Goal: Information Seeking & Learning: Learn about a topic

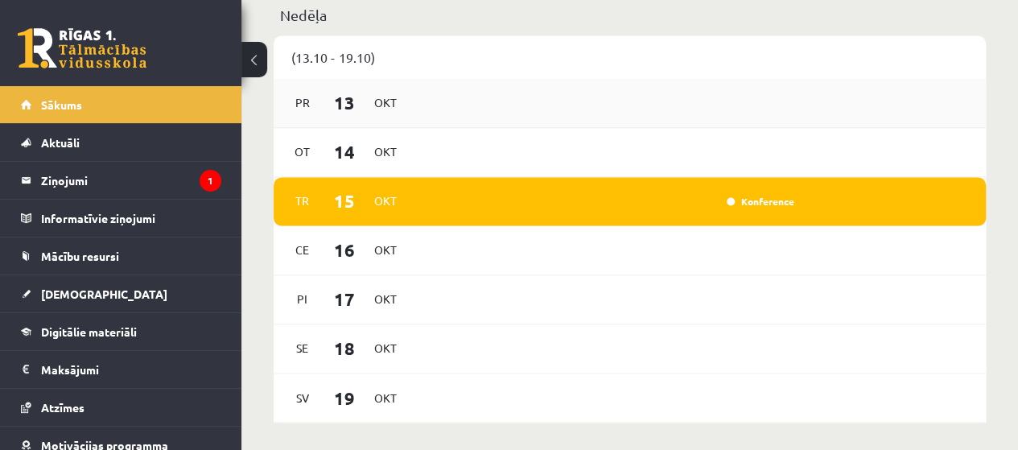
scroll to position [1207, 0]
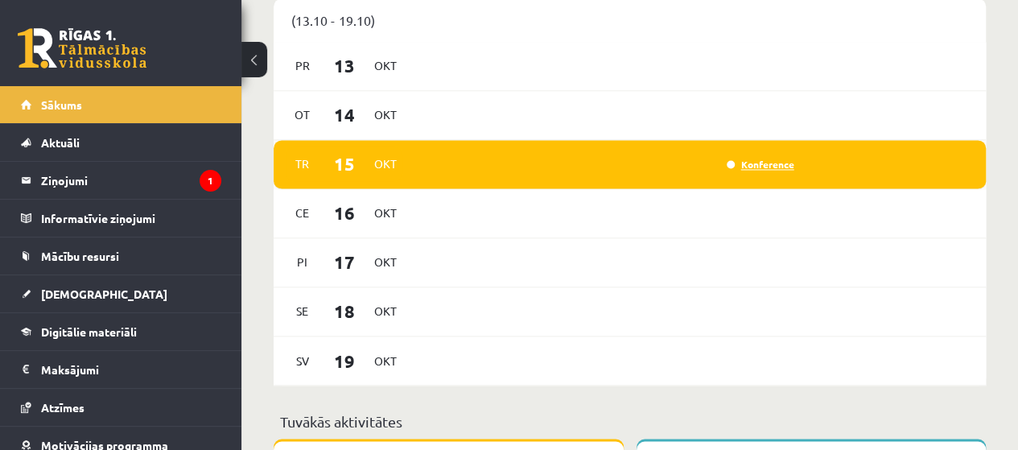
click at [767, 168] on link "Konference" at bounding box center [761, 164] width 68 height 13
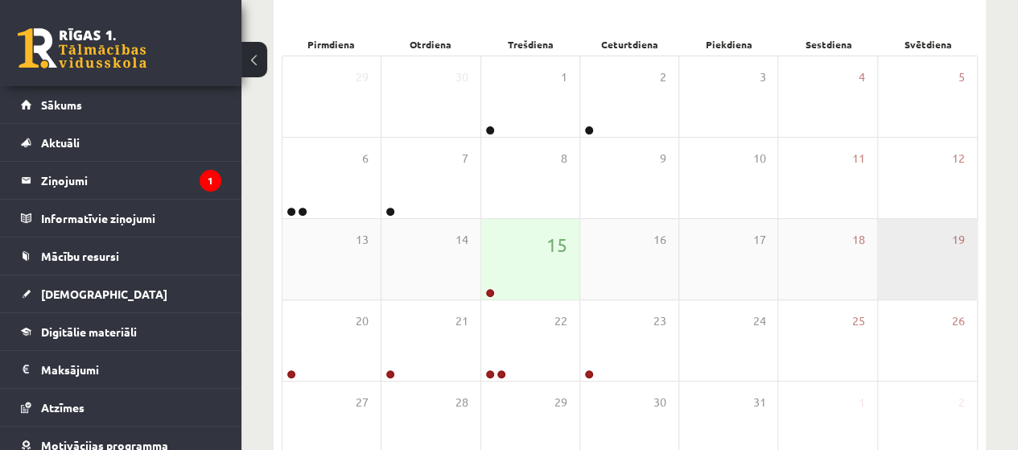
scroll to position [317, 0]
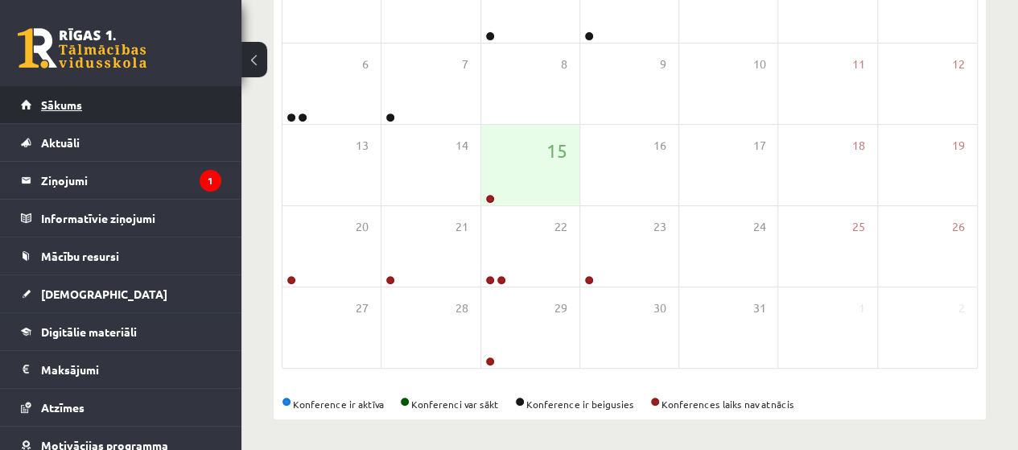
click at [72, 101] on span "Sākums" at bounding box center [61, 104] width 41 height 14
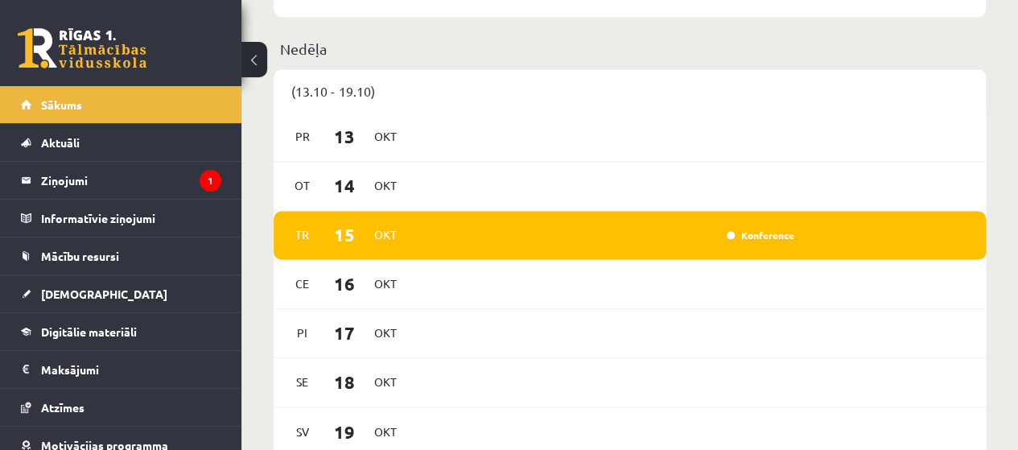
scroll to position [1207, 0]
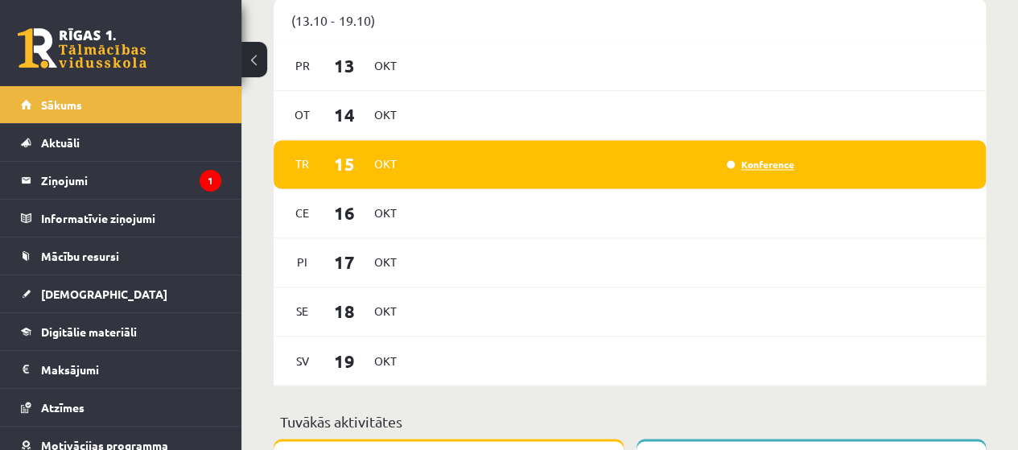
click at [737, 165] on link "Konference" at bounding box center [761, 164] width 68 height 13
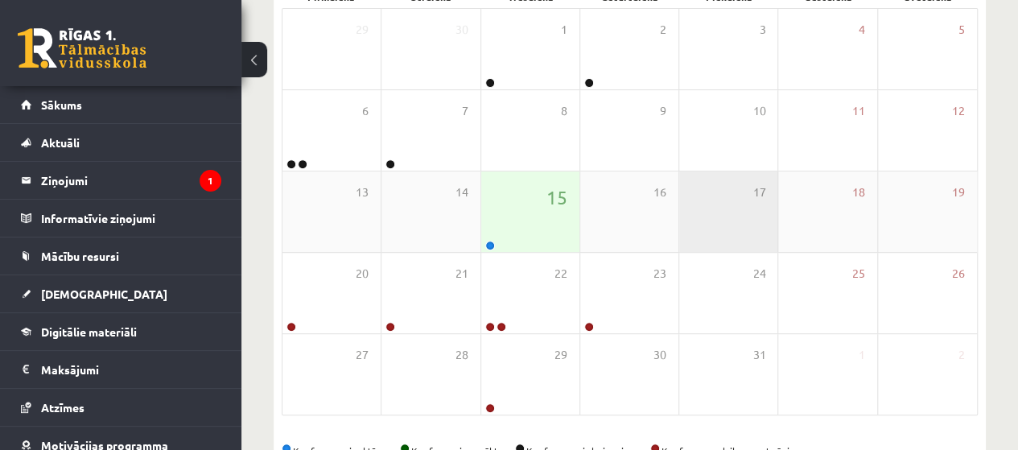
scroll to position [317, 0]
